Goal: Obtain resource: Obtain resource

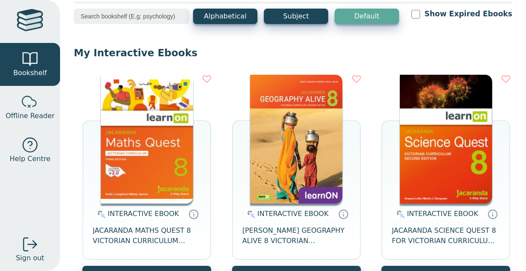
scroll to position [172, 0]
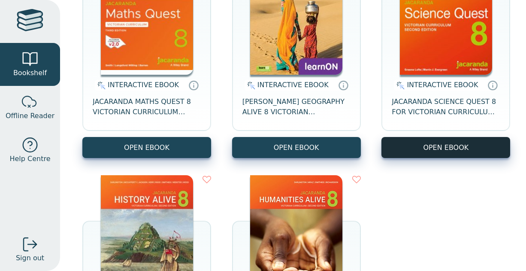
click at [469, 156] on button "OPEN EBOOK" at bounding box center [445, 147] width 129 height 21
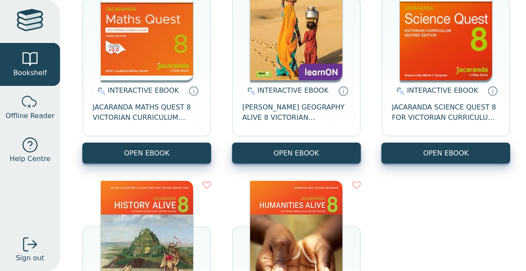
scroll to position [168, 0]
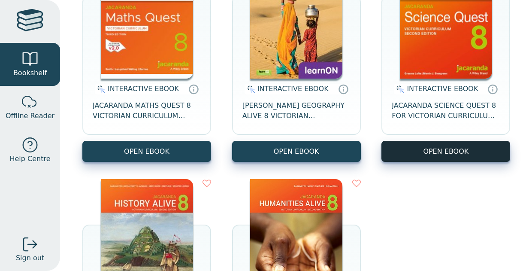
click at [434, 161] on button "OPEN EBOOK" at bounding box center [445, 151] width 129 height 21
